Goal: Information Seeking & Learning: Learn about a topic

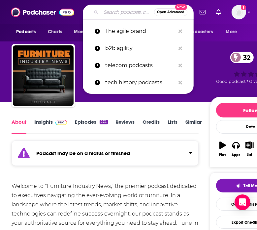
click at [111, 12] on input "Search podcasts, credits, & more..." at bounding box center [127, 12] width 53 height 11
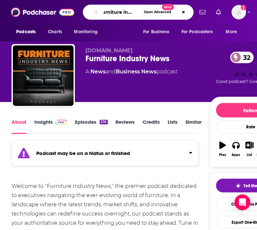
scroll to position [0, 5]
type input "furniture industry news"
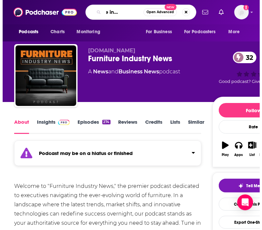
scroll to position [0, 22]
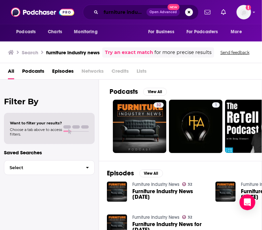
click at [124, 11] on input "furniture industry news" at bounding box center [123, 12] width 45 height 11
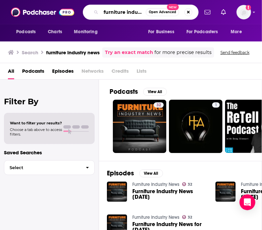
click at [124, 11] on input "furniture industry news" at bounding box center [123, 12] width 45 height 11
type input "floor talk"
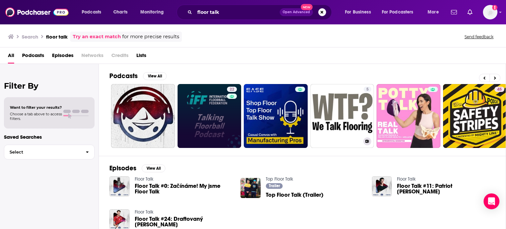
scroll to position [0, 208]
